Goal: Information Seeking & Learning: Check status

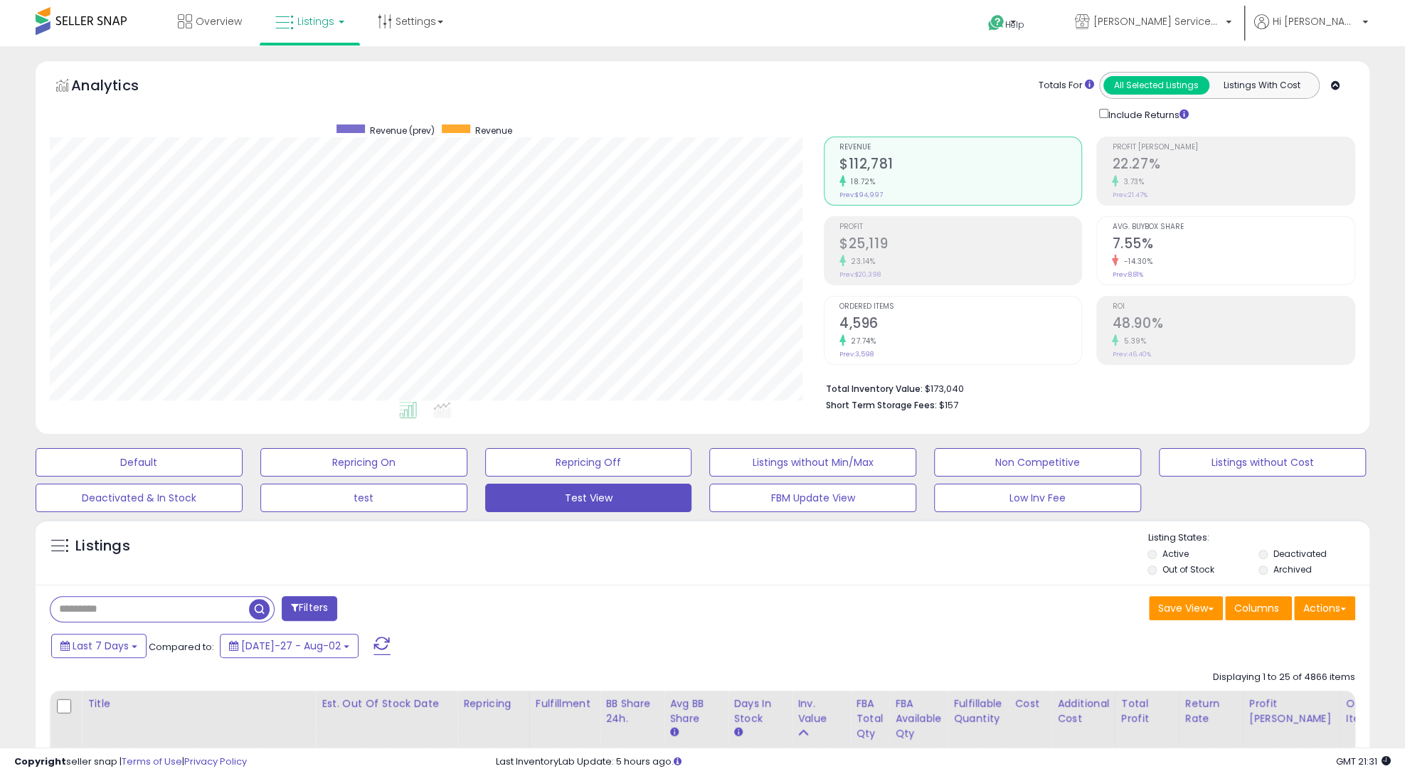
scroll to position [292, 773]
click at [991, 607] on div "Save View Save As New View Update Current View Columns Actions Import Import Wa…" at bounding box center [1035, 610] width 664 height 28
click at [942, 388] on li "Total Inventory Value: $173,040" at bounding box center [1085, 387] width 519 height 17
drag, startPoint x: 942, startPoint y: 388, endPoint x: 940, endPoint y: 405, distance: 16.4
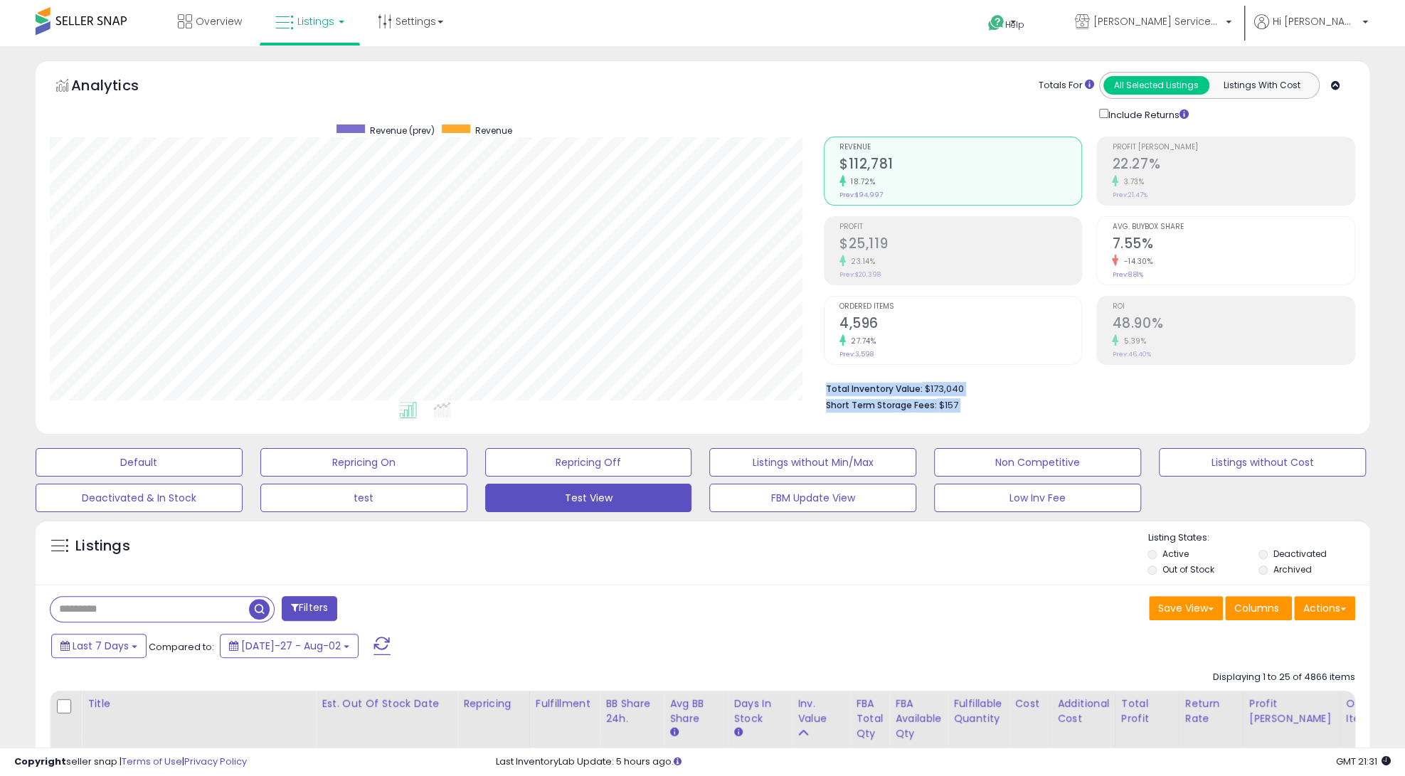
click at [940, 405] on ul "Total Inventory Value: $173,040 Short Term Storage Fees: $157" at bounding box center [1085, 395] width 519 height 33
click at [940, 404] on span "$157" at bounding box center [948, 405] width 19 height 14
drag, startPoint x: 940, startPoint y: 404, endPoint x: 930, endPoint y: 387, distance: 20.1
click at [930, 387] on ul "Total Inventory Value: $173,040 Short Term Storage Fees: $157" at bounding box center [1085, 395] width 519 height 33
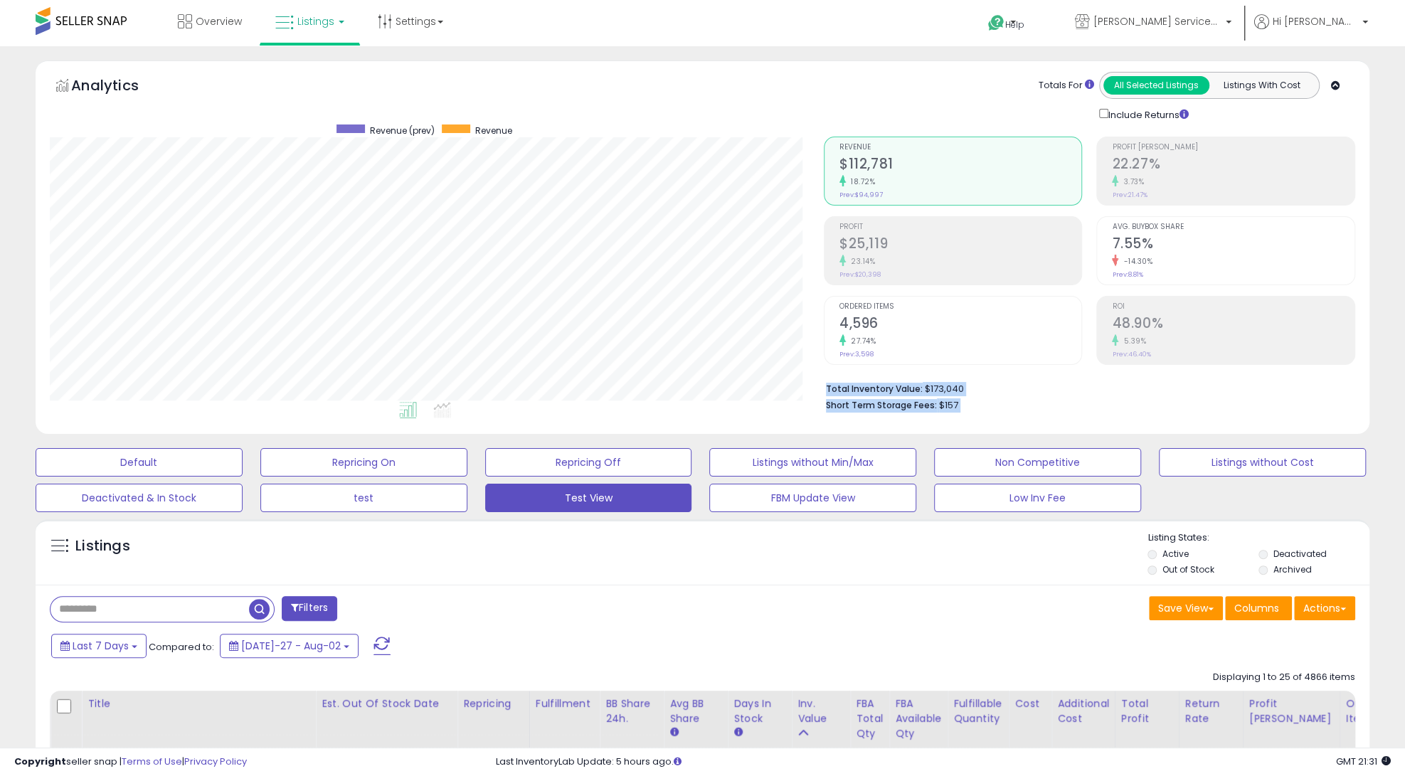
click at [927, 395] on li "Short Term Storage Fees: $157" at bounding box center [1085, 403] width 519 height 17
drag, startPoint x: 927, startPoint y: 395, endPoint x: 927, endPoint y: 413, distance: 18.5
click at [927, 414] on div "Total Inventory Value: $173,040 Short Term Storage Fees: $157" at bounding box center [1089, 392] width 531 height 55
click at [927, 413] on div "Total Inventory Value: $173,040 Short Term Storage Fees: $157" at bounding box center [1089, 392] width 531 height 55
